Goal: Task Accomplishment & Management: Use online tool/utility

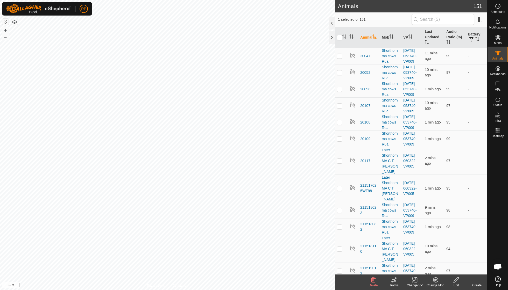
click at [314, 207] on icon at bounding box center [437, 281] width 1 height 1
click at [314, 207] on link "Choose Mob..." at bounding box center [450, 257] width 51 height 10
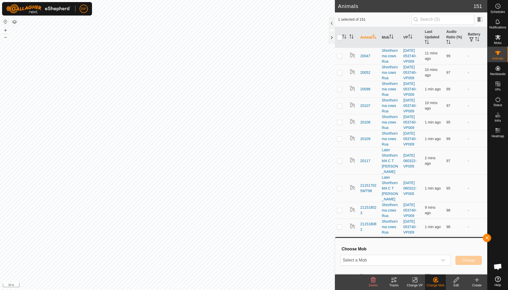
click at [314, 207] on icon "dropdown trigger" at bounding box center [443, 260] width 4 height 2
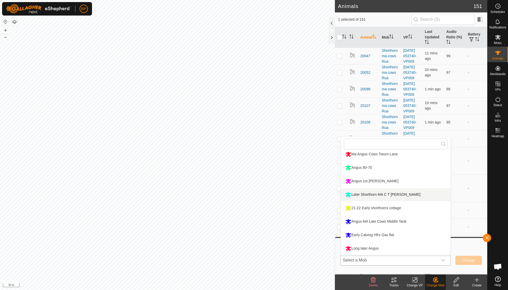
scroll to position [44, 0]
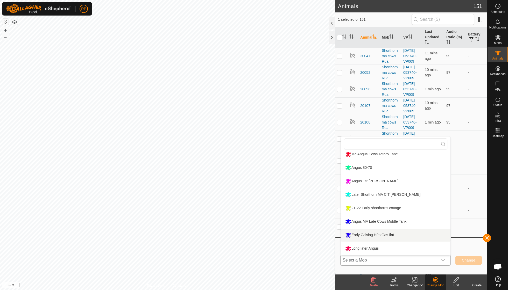
click at [314, 207] on li "Early Calving Hfrs Gas flat" at bounding box center [396, 235] width 110 height 13
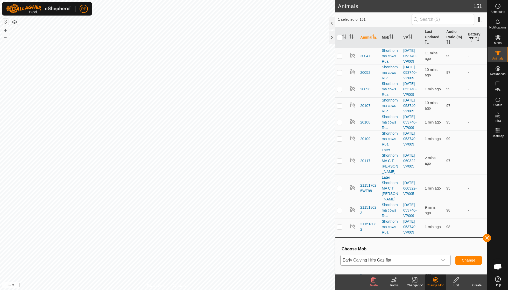
click at [314, 207] on span "Change" at bounding box center [468, 260] width 13 height 4
checkbox input "false"
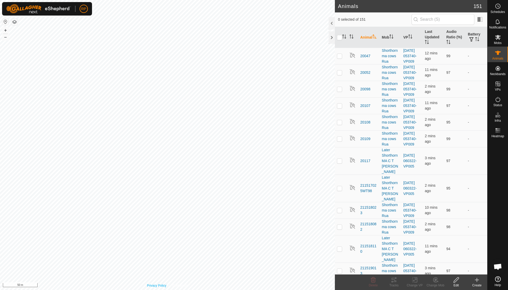
click at [151, 207] on div "Privacy Policy Contact Us 211521034 2608753958 21-22 Early [GEOGRAPHIC_DATA] [D…" at bounding box center [167, 145] width 335 height 290
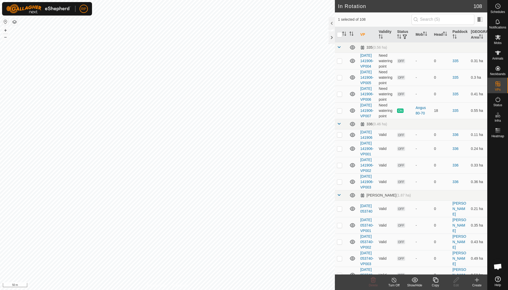
click at [314, 207] on icon at bounding box center [435, 280] width 6 height 6
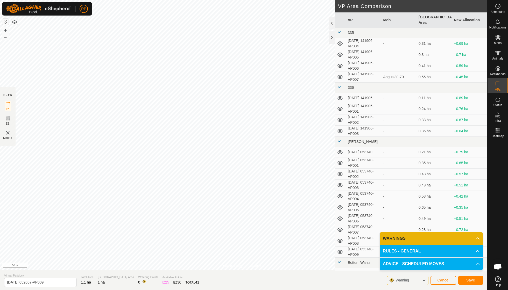
click at [314, 207] on span "Save" at bounding box center [470, 280] width 9 height 4
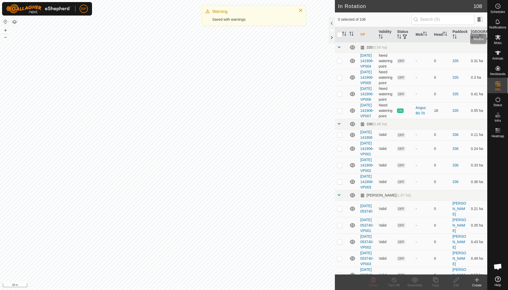
click at [314, 39] on icon at bounding box center [498, 37] width 6 height 6
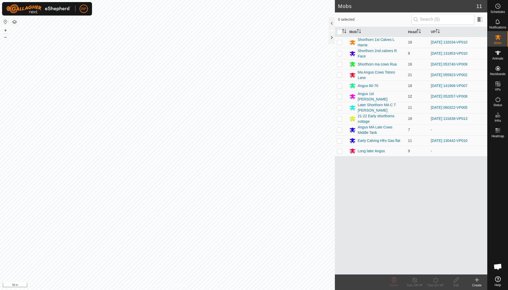
click at [314, 96] on p-checkbox at bounding box center [339, 96] width 5 height 4
checkbox input "true"
click at [314, 207] on icon at bounding box center [435, 280] width 5 height 5
click at [314, 207] on link "Now" at bounding box center [450, 268] width 51 height 10
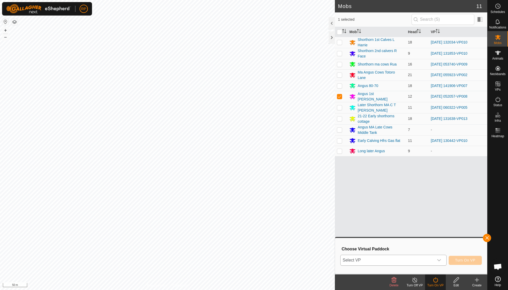
click at [314, 207] on icon "dropdown trigger" at bounding box center [439, 260] width 4 height 4
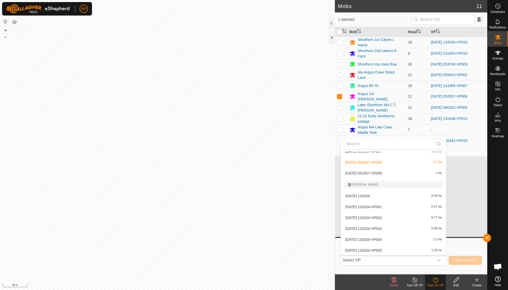
scroll to position [694, 0]
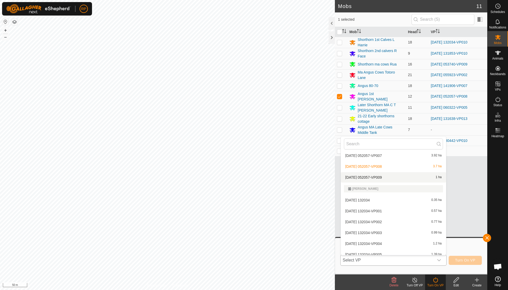
click at [314, 172] on li "[DATE] 052057-VP009 1 ha" at bounding box center [393, 177] width 105 height 10
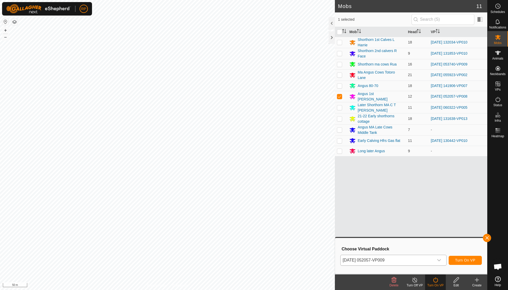
click at [314, 207] on span "Turn On VP" at bounding box center [465, 260] width 20 height 4
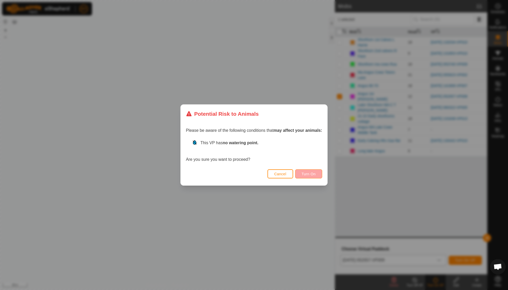
click at [309, 173] on span "Turn On" at bounding box center [309, 174] width 14 height 4
